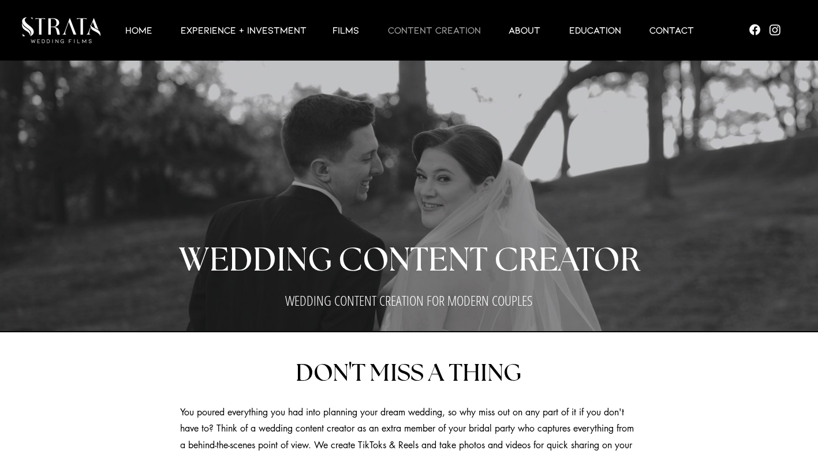
scroll to position [2305, 0]
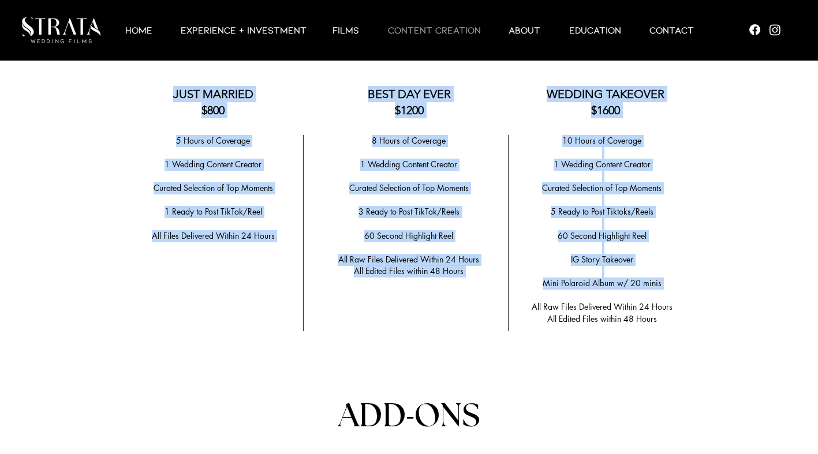
drag, startPoint x: 661, startPoint y: 318, endPoint x: 664, endPoint y: 288, distance: 30.7
click at [664, 288] on section "Anchor 2 WEDDING CONTENT CREATION PACKAGES Discounts for Wedding Film and Conte…" at bounding box center [409, 373] width 818 height 822
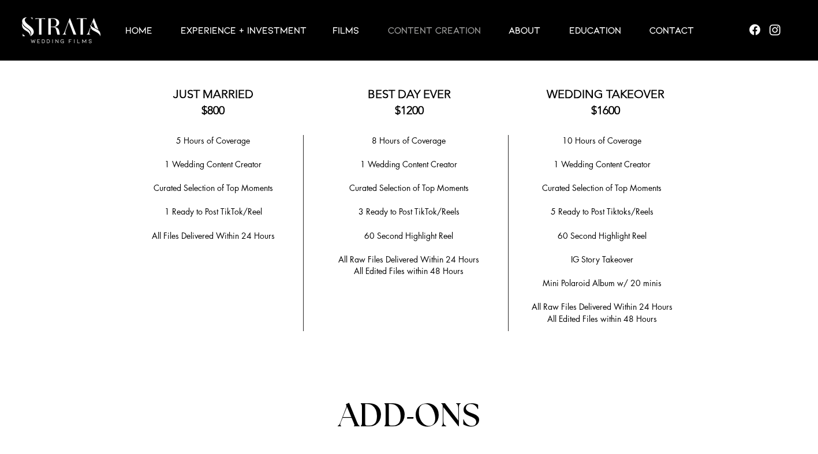
click at [660, 314] on p "All Edited Files within 48 Hours" at bounding box center [602, 320] width 173 height 12
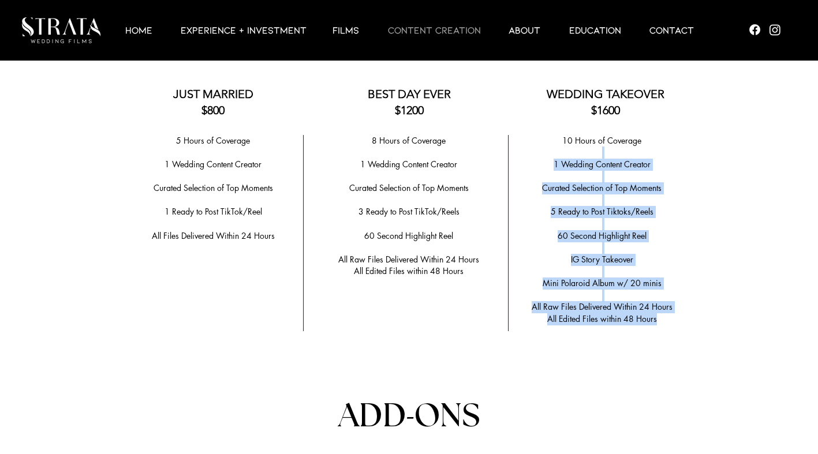
drag, startPoint x: 655, startPoint y: 314, endPoint x: 560, endPoint y: 91, distance: 241.9
click at [565, 136] on div "10 Hours of Coverage ​ 1 Wedding Content Creator ​ Curated Selection of Top Mom…" at bounding box center [602, 230] width 173 height 191
click at [554, 94] on span "WEDDING TAKEOVER $1600" at bounding box center [606, 102] width 118 height 30
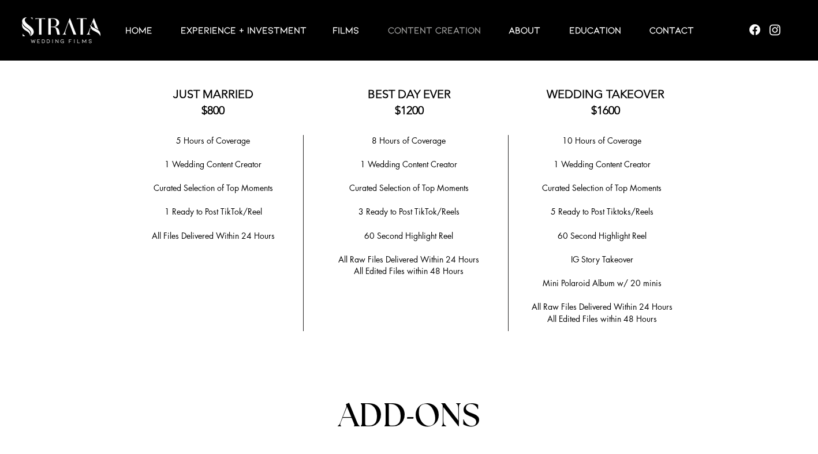
click at [560, 91] on span "WEDDING TAKEOVER $1600" at bounding box center [606, 102] width 118 height 30
click at [591, 171] on p "​" at bounding box center [602, 177] width 173 height 12
click at [632, 329] on div at bounding box center [409, 373] width 818 height 822
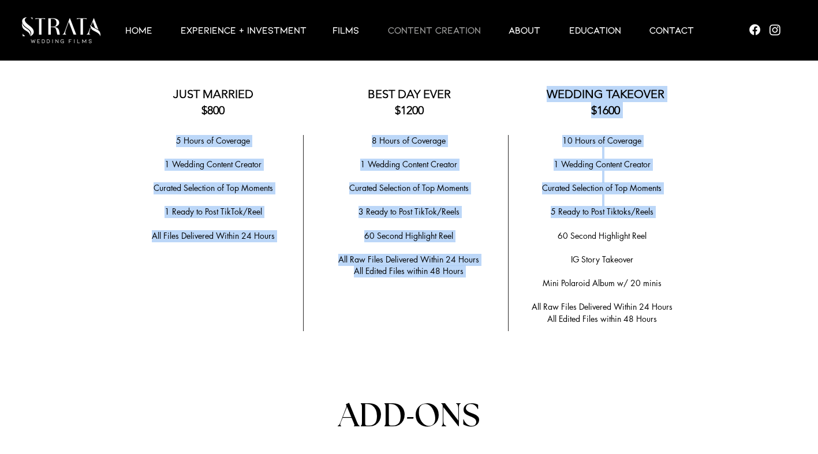
drag, startPoint x: 550, startPoint y: 90, endPoint x: 642, endPoint y: 245, distance: 180.4
click at [642, 226] on div "Anchor 2 WEDDING CONTENT CREATION PACKAGES Discounts for Wedding Film and Conte…" at bounding box center [409, 373] width 818 height 822
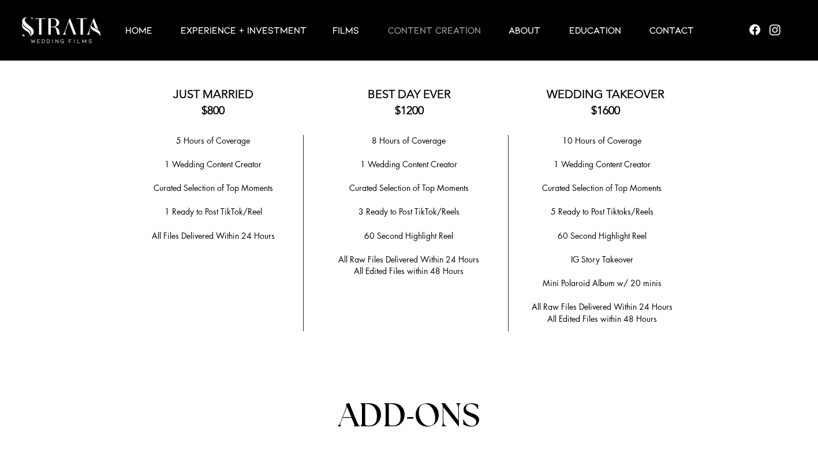
click at [641, 278] on span "Mini Polaroid Album w/ 20 minis" at bounding box center [602, 283] width 119 height 11
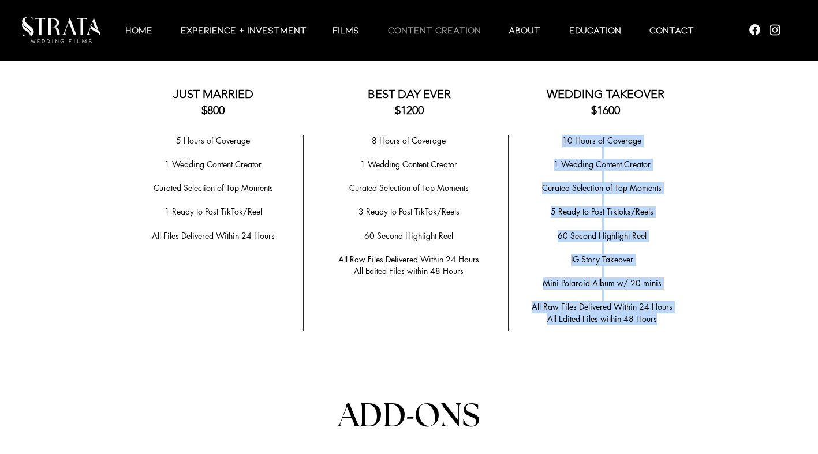
drag, startPoint x: 656, startPoint y: 311, endPoint x: 565, endPoint y: 135, distance: 198.4
click at [565, 135] on div "10 Hours of Coverage ​ 1 Wedding Content Creator ​ Curated Selection of Top Mom…" at bounding box center [602, 230] width 173 height 191
copy div "10 Hours of Coverage ​ 1 Wedding Content Creator ​ Curated Selection of Top Mom…"
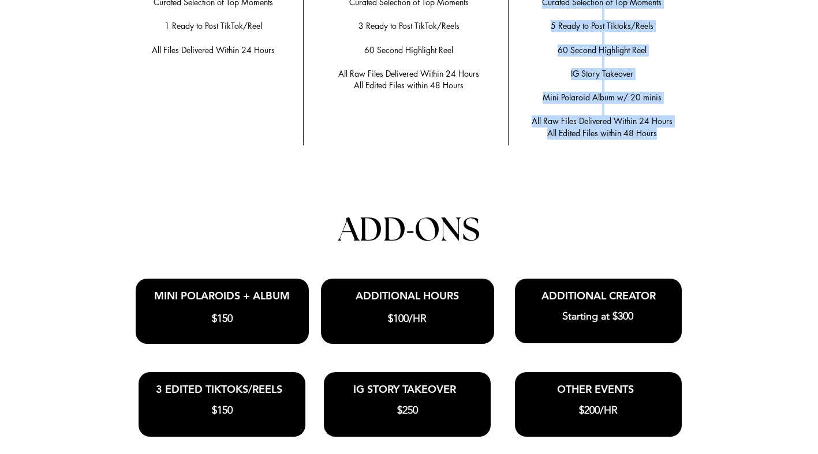
scroll to position [2472, 0]
